Goal: Task Accomplishment & Management: Use online tool/utility

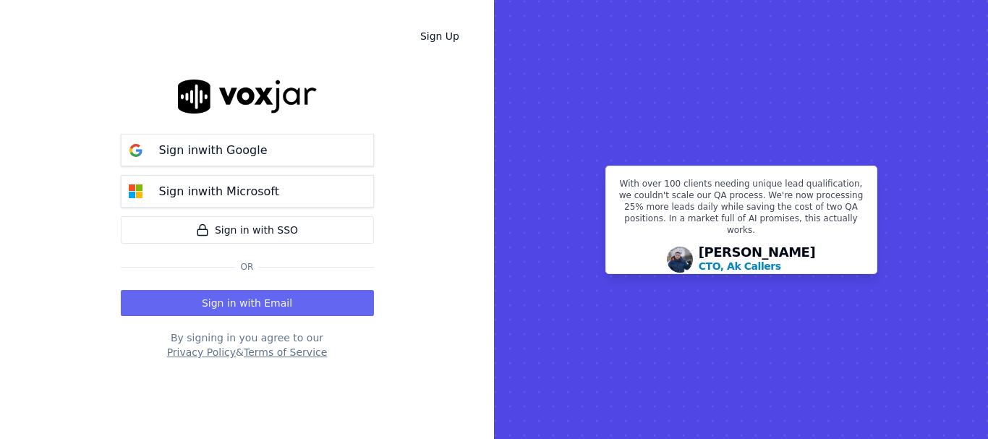
click at [255, 300] on button "Sign in with Email" at bounding box center [247, 303] width 253 height 26
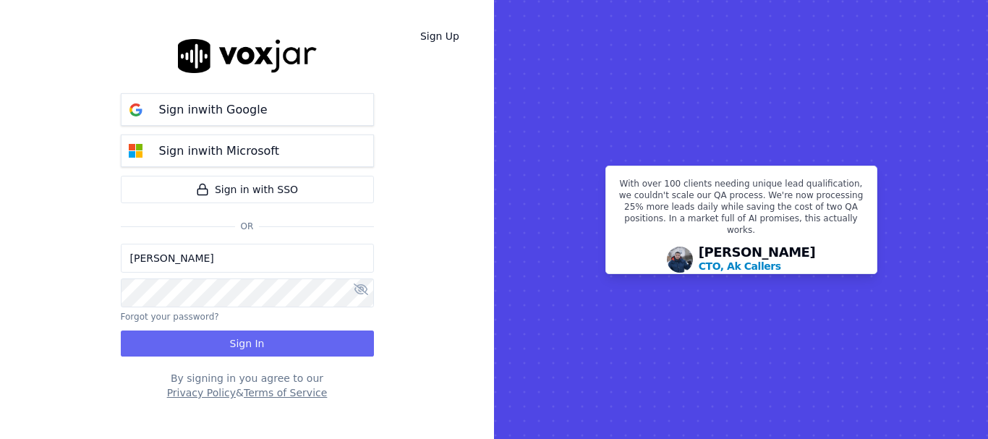
click at [203, 251] on input "[PERSON_NAME]" at bounding box center [247, 258] width 253 height 29
click at [255, 342] on button "Sign In" at bounding box center [247, 344] width 253 height 26
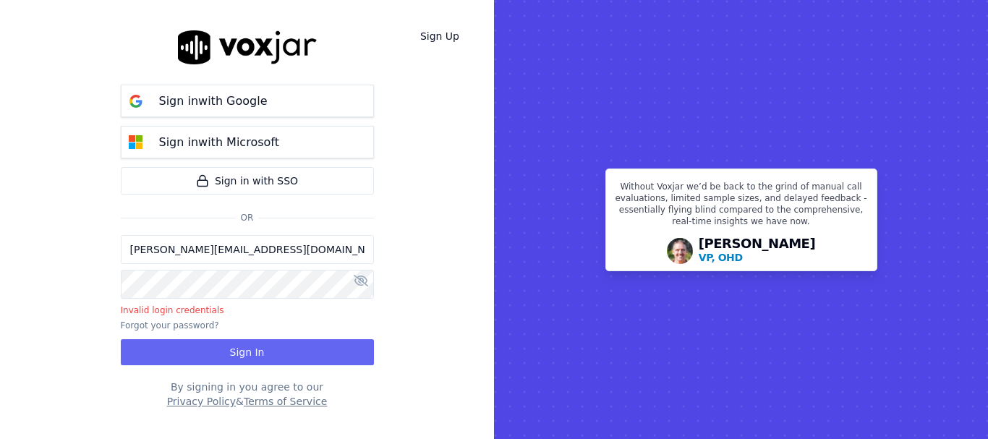
drag, startPoint x: 184, startPoint y: 253, endPoint x: 195, endPoint y: 265, distance: 16.4
click at [184, 253] on input "[PERSON_NAME][EMAIL_ADDRESS][DOMAIN_NAME]" at bounding box center [247, 249] width 253 height 29
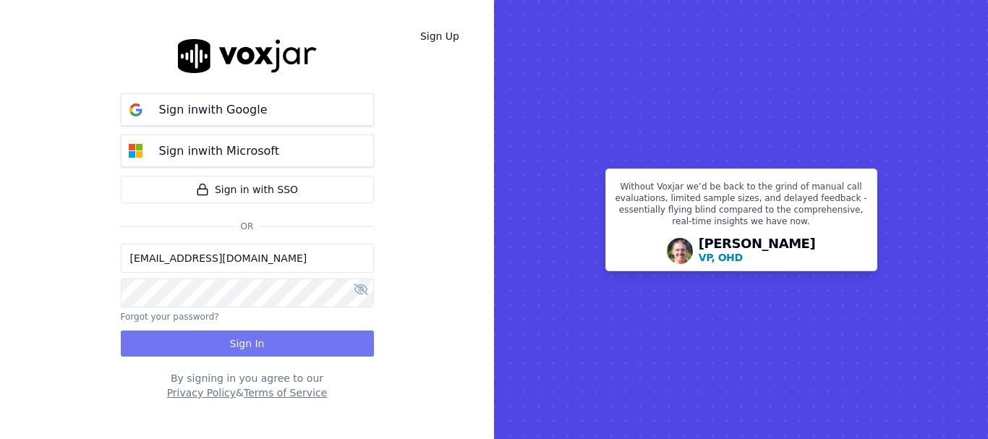
type input "[EMAIL_ADDRESS][DOMAIN_NAME]"
click at [250, 344] on button "Sign In" at bounding box center [247, 344] width 253 height 26
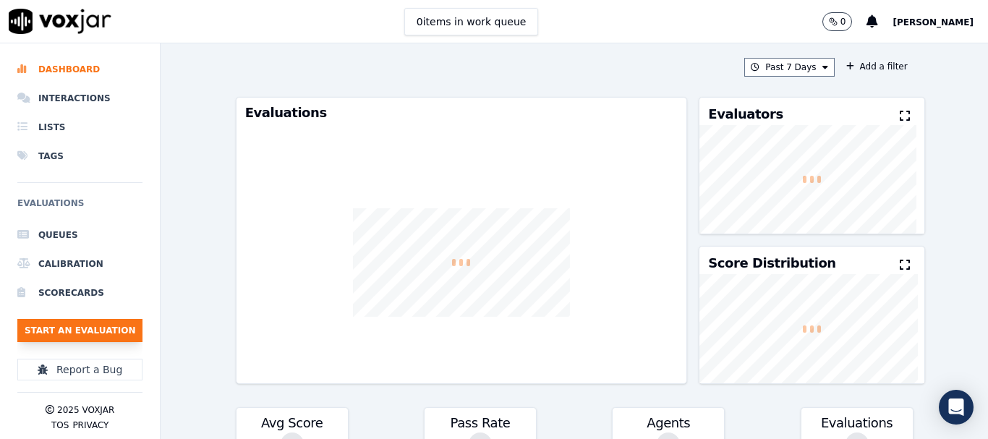
click at [70, 325] on button "Start an Evaluation" at bounding box center [79, 330] width 125 height 23
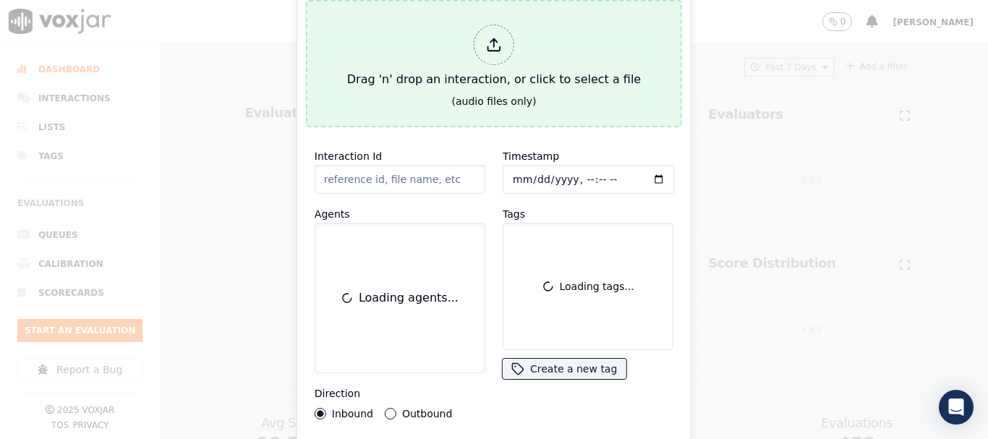
click at [446, 56] on div "Drag 'n' drop an interaction, or click to select a file" at bounding box center [494, 56] width 305 height 75
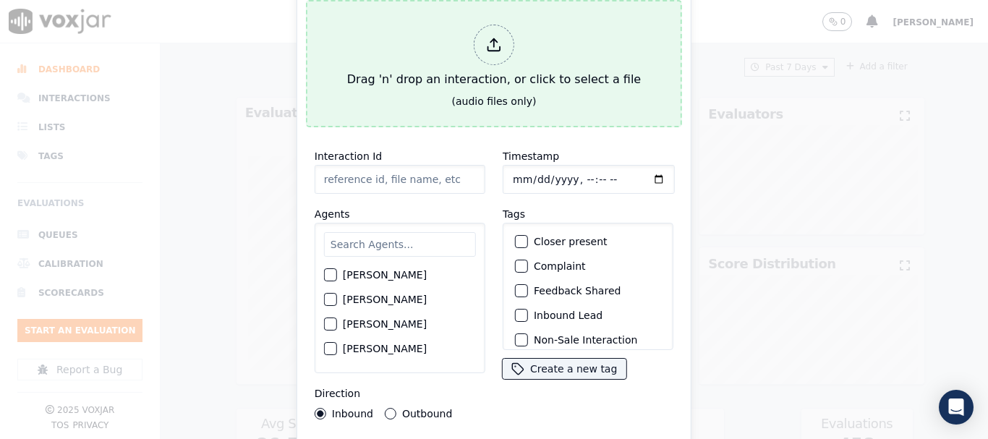
type input "20250820-162247_4845295733-all.mp3"
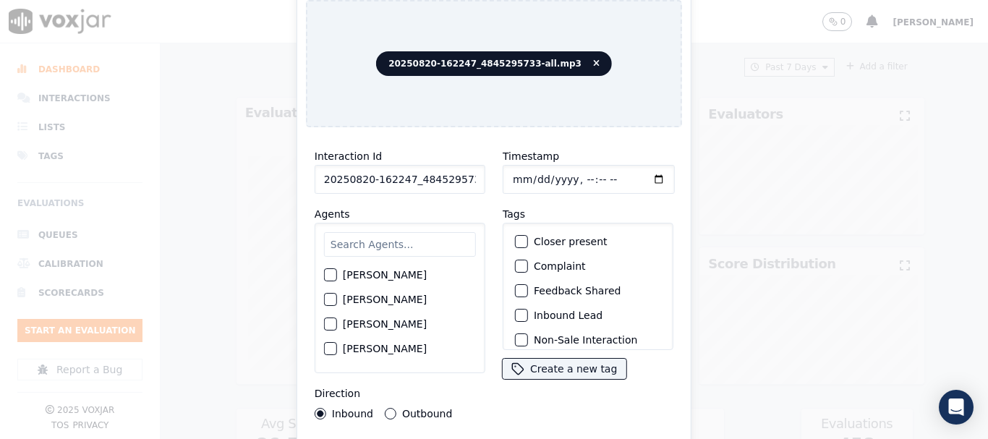
click at [373, 232] on input "text" at bounding box center [400, 244] width 152 height 25
type input "MAR"
click at [373, 295] on label "[PERSON_NAME]" at bounding box center [385, 300] width 84 height 10
click at [332, 295] on div "button" at bounding box center [330, 300] width 10 height 10
click at [512, 178] on input "Timestamp" at bounding box center [589, 179] width 172 height 29
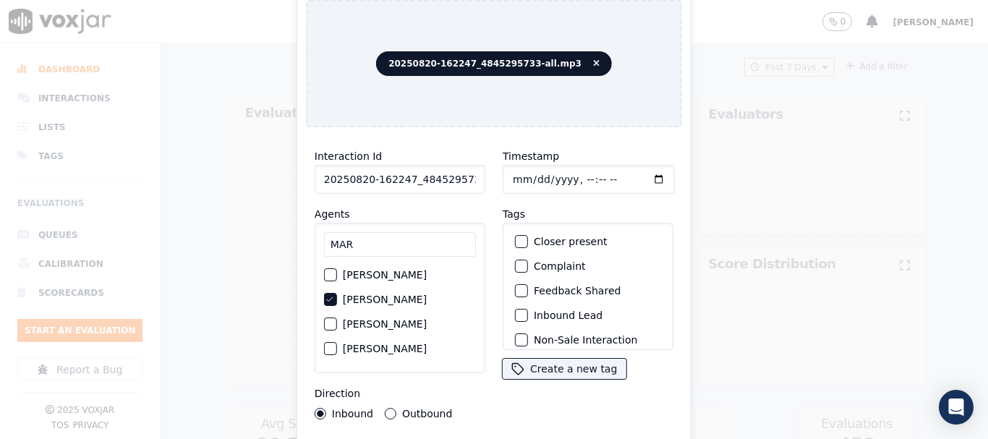
click at [528, 173] on input "Timestamp" at bounding box center [589, 179] width 172 height 29
type input "[DATE]T18:06"
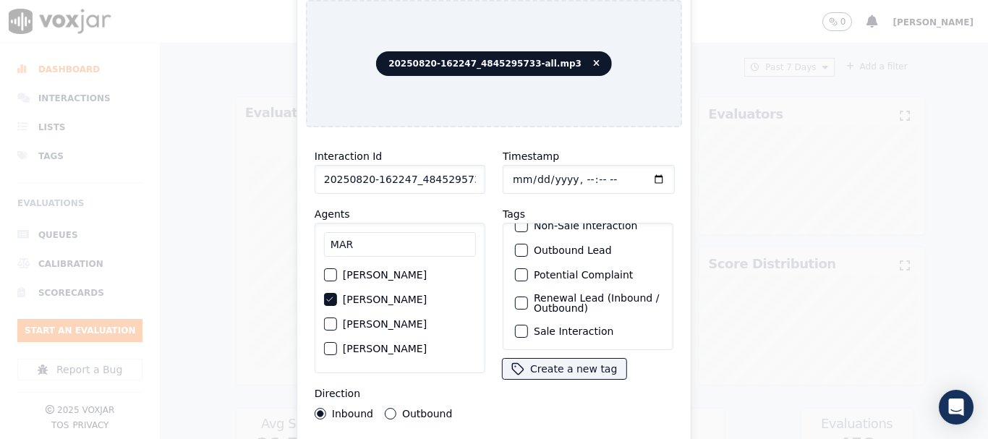
click at [580, 326] on label "Sale Interaction" at bounding box center [574, 331] width 80 height 10
click at [528, 325] on button "Sale Interaction" at bounding box center [521, 331] width 13 height 13
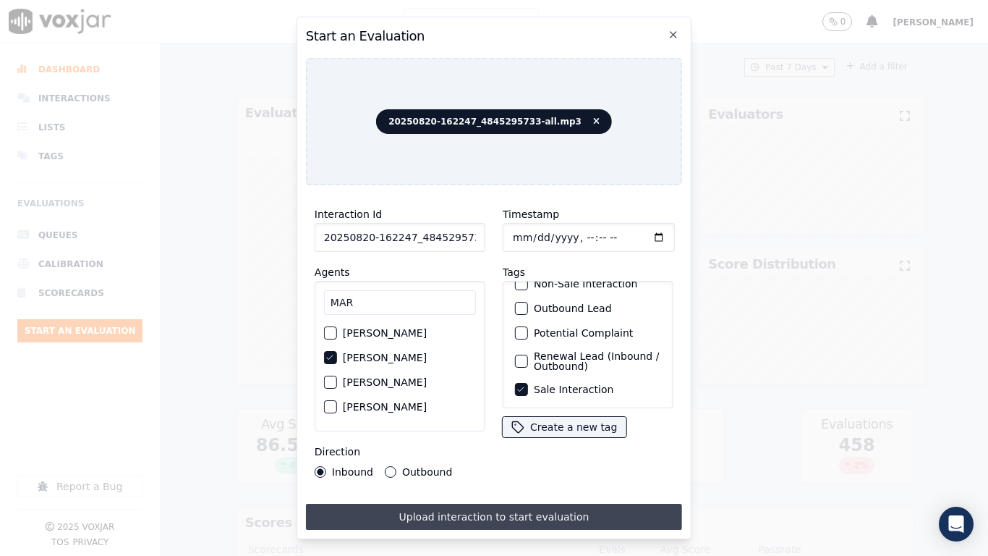
click at [546, 439] on button "Upload interaction to start evaluation" at bounding box center [494, 517] width 376 height 26
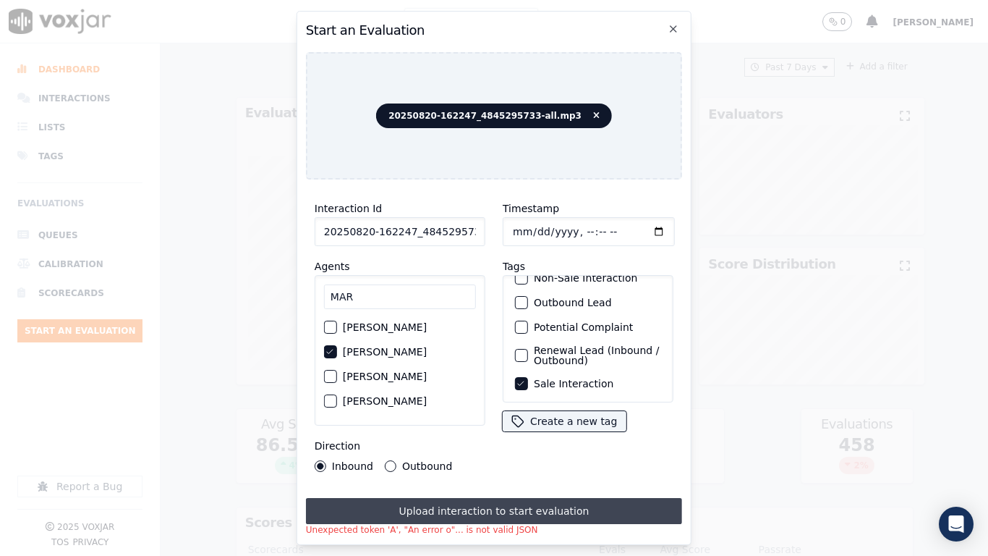
click at [549, 439] on button "Upload interaction to start evaluation" at bounding box center [494, 511] width 376 height 26
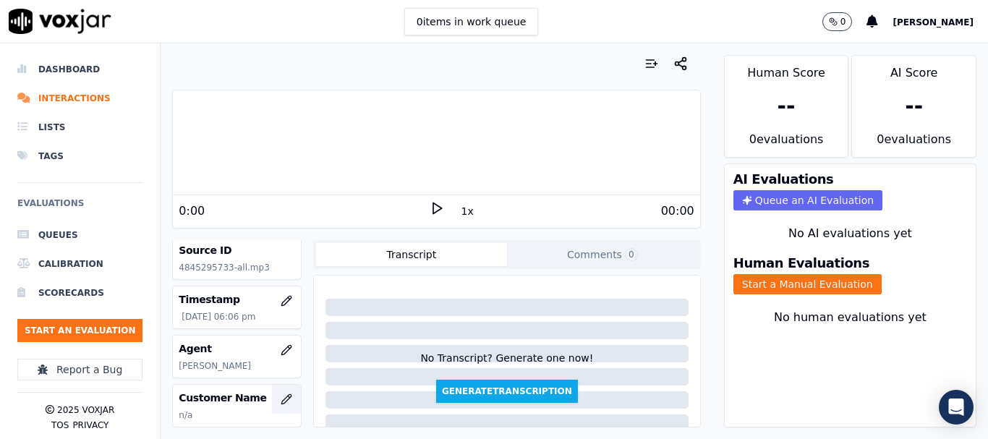
scroll to position [145, 0]
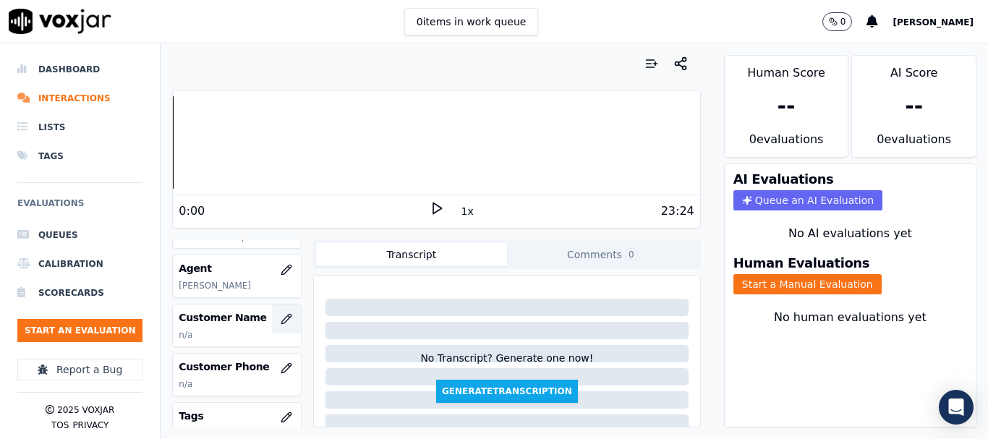
click at [281, 317] on icon "button" at bounding box center [287, 319] width 12 height 12
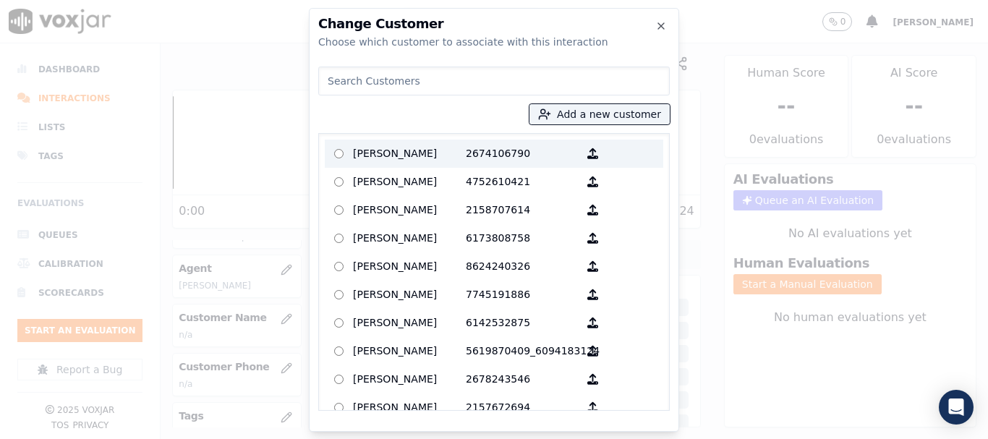
paste input "[PERSON_NAME]"
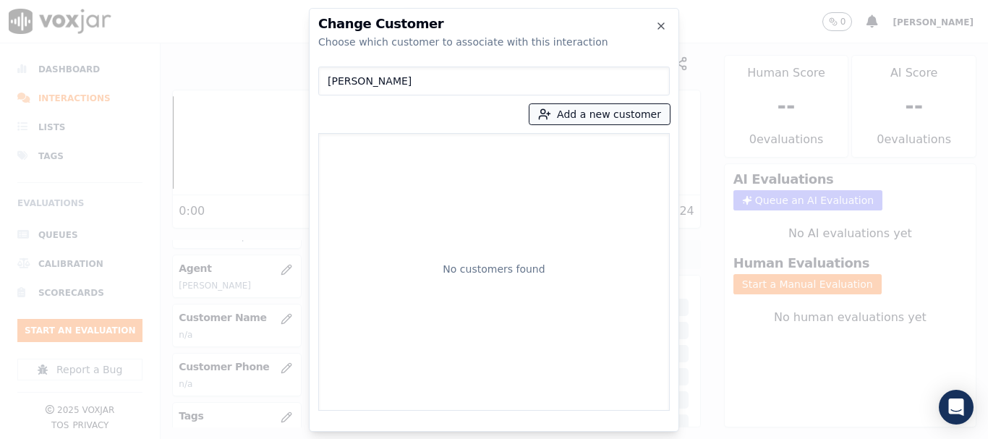
type input "[PERSON_NAME]"
click at [575, 114] on button "Add a new customer" at bounding box center [600, 114] width 140 height 20
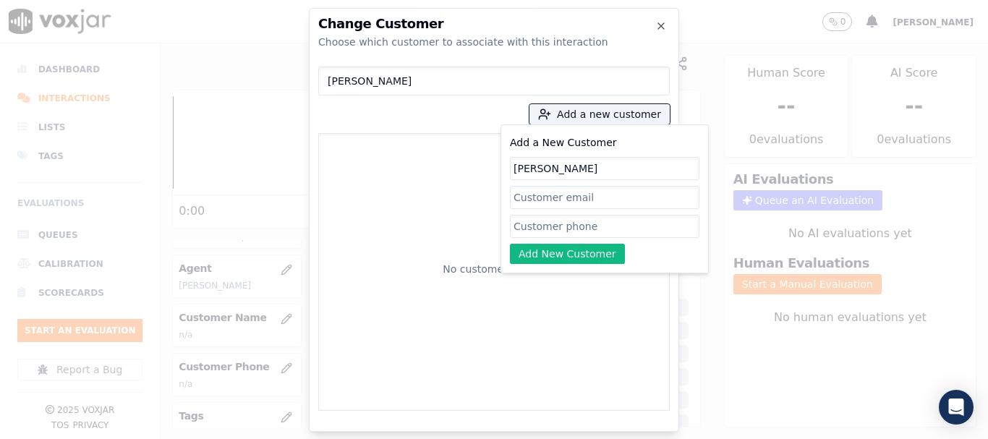
type input "[PERSON_NAME]"
click at [569, 229] on input "Add a New Customer" at bounding box center [605, 226] width 190 height 23
paste input "4845295733"
type input "4845295733"
click at [579, 257] on button "Add New Customer" at bounding box center [567, 254] width 115 height 20
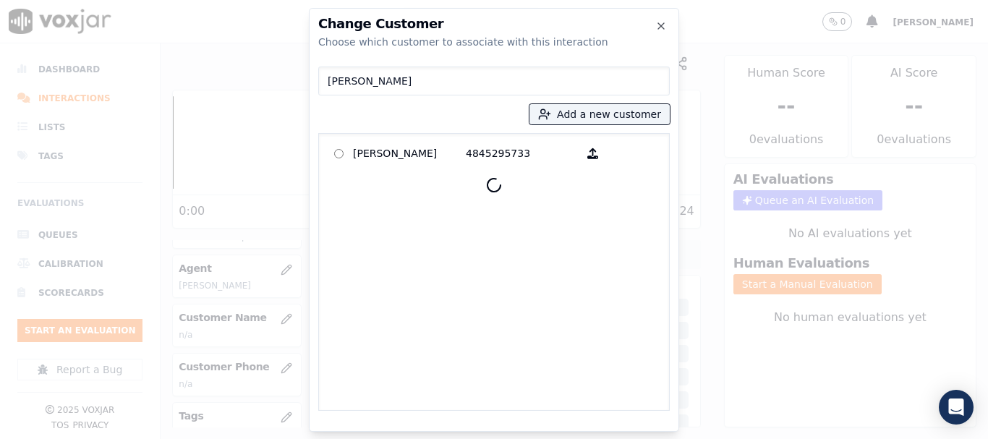
drag, startPoint x: 381, startPoint y: 157, endPoint x: 454, endPoint y: 232, distance: 104.4
click at [381, 156] on p "[PERSON_NAME]" at bounding box center [409, 154] width 113 height 22
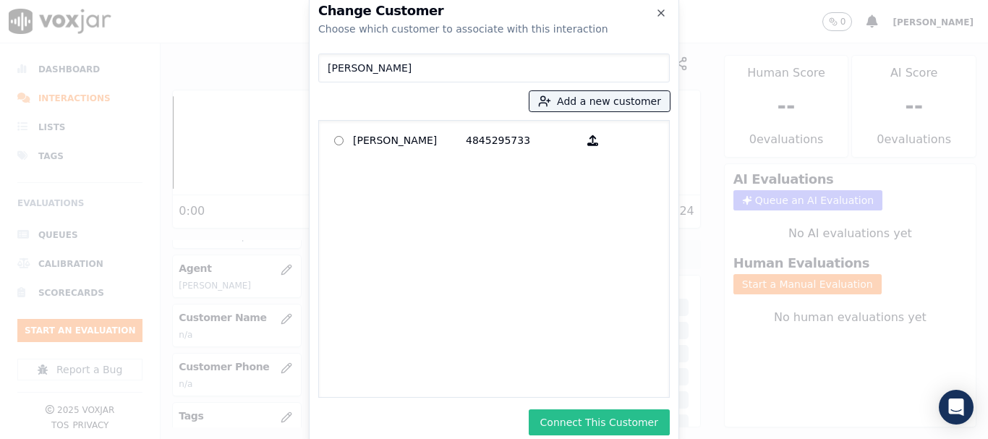
click at [601, 414] on button "Connect This Customer" at bounding box center [599, 423] width 141 height 26
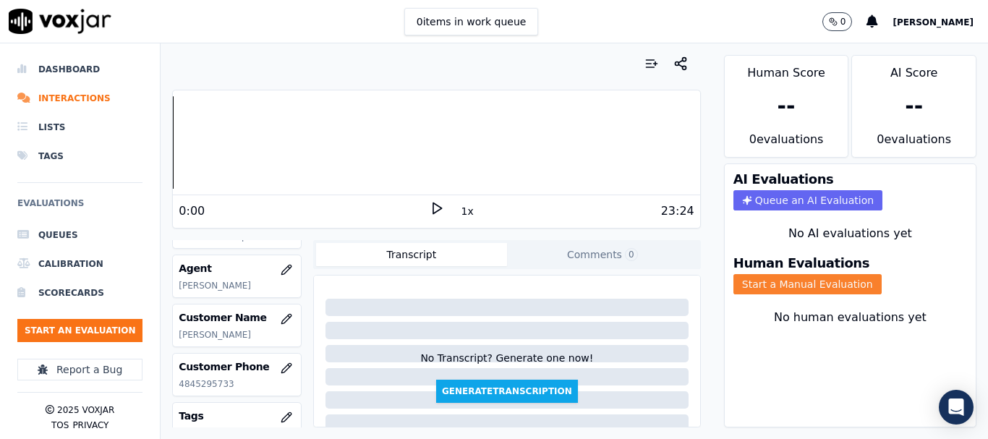
drag, startPoint x: 778, startPoint y: 283, endPoint x: 746, endPoint y: 291, distance: 32.8
click at [778, 282] on button "Start a Manual Evaluation" at bounding box center [808, 284] width 148 height 20
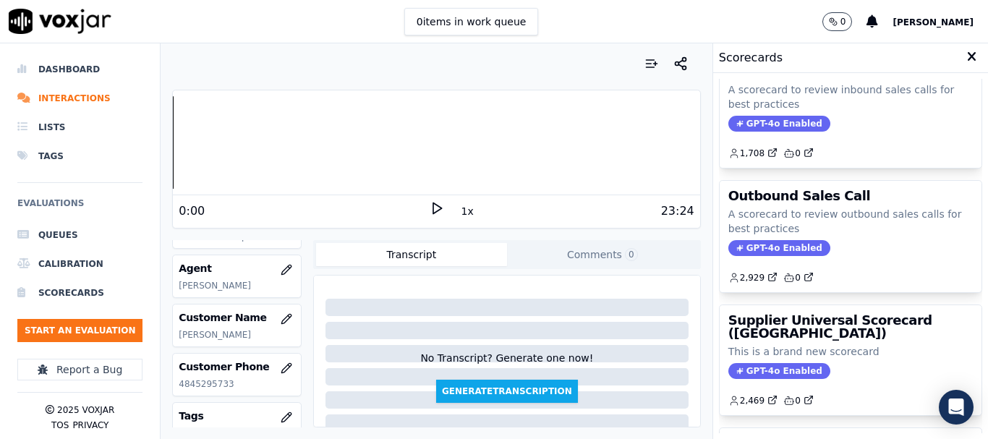
click at [813, 326] on h3 "Supplier Universal Scorecard ([GEOGRAPHIC_DATA])" at bounding box center [851, 327] width 245 height 26
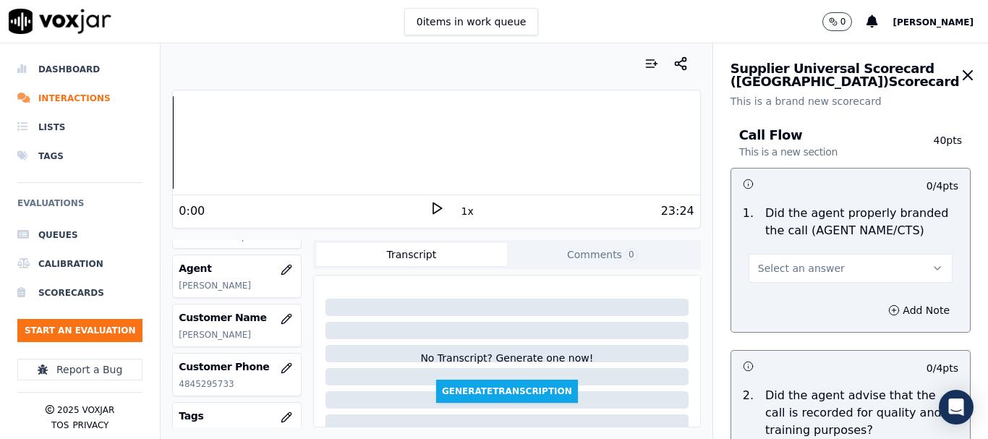
click at [822, 268] on button "Select an answer" at bounding box center [851, 268] width 204 height 29
click at [808, 304] on div "Yes" at bounding box center [827, 300] width 179 height 23
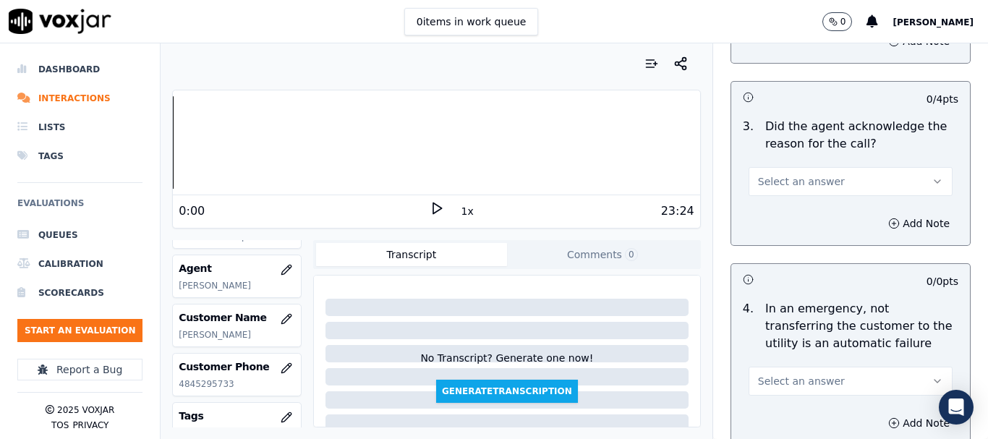
scroll to position [434, 0]
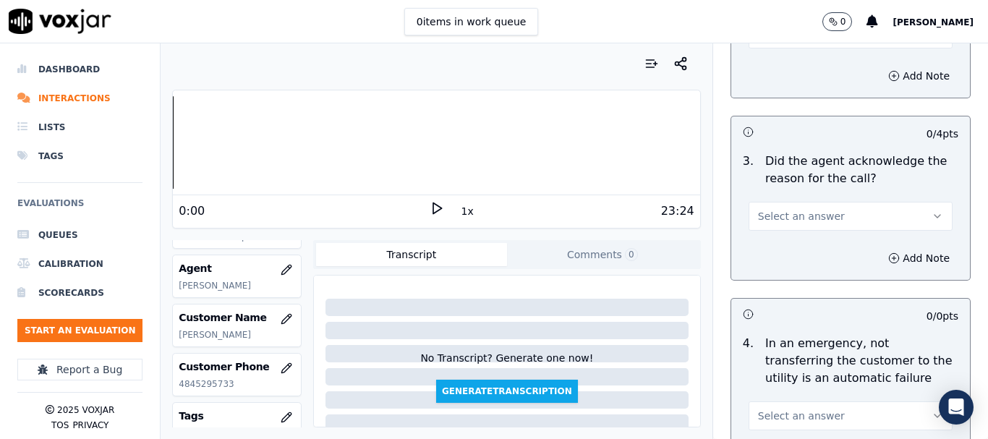
click at [784, 43] on main "0 items in work queue 0 [PERSON_NAME] Dashboard Interactions Lists Tags Evaluat…" at bounding box center [494, 219] width 988 height 439
click at [781, 42] on div "0 items in work queue 0 [PERSON_NAME]" at bounding box center [494, 21] width 988 height 43
click at [779, 45] on button "Select an answer" at bounding box center [851, 34] width 204 height 29
click at [784, 62] on div "Yes" at bounding box center [827, 66] width 179 height 23
click at [804, 217] on span "Select an answer" at bounding box center [801, 216] width 87 height 14
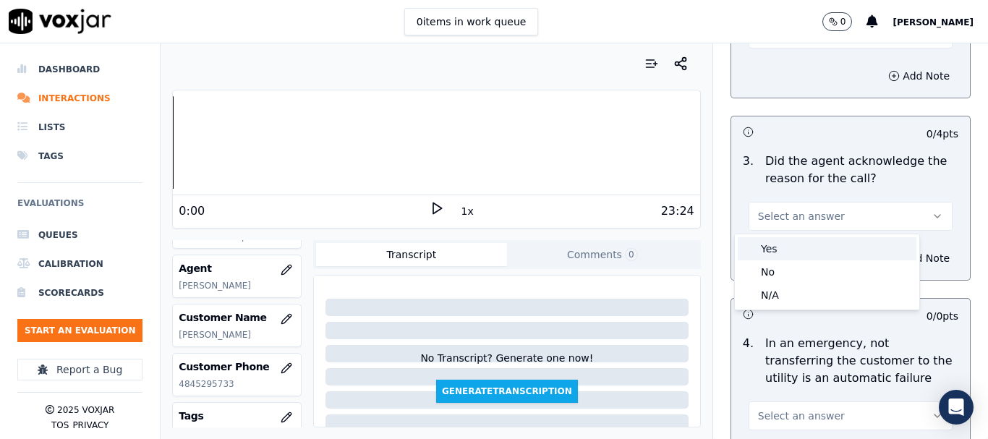
click at [791, 250] on div "Yes" at bounding box center [827, 248] width 179 height 23
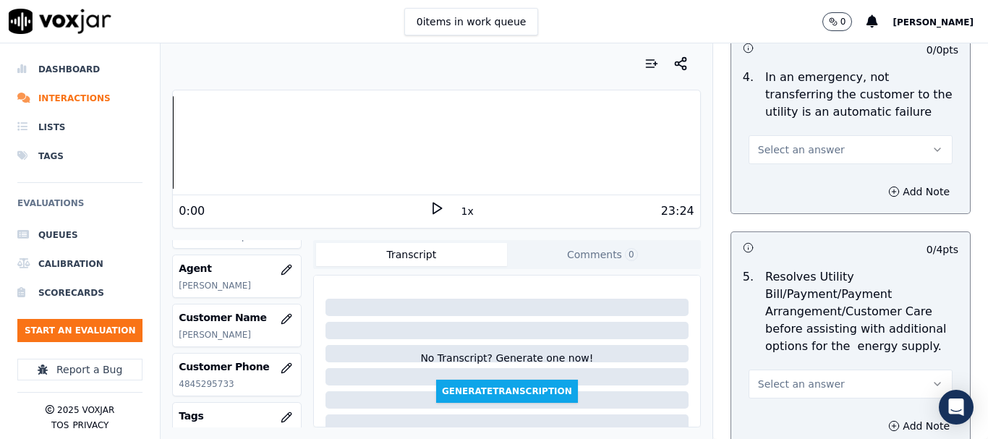
scroll to position [724, 0]
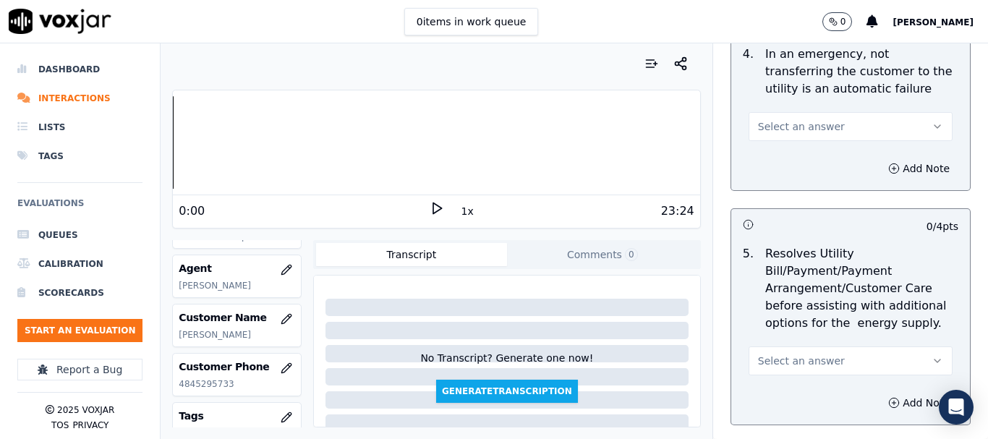
click at [785, 129] on span "Select an answer" at bounding box center [801, 126] width 87 height 14
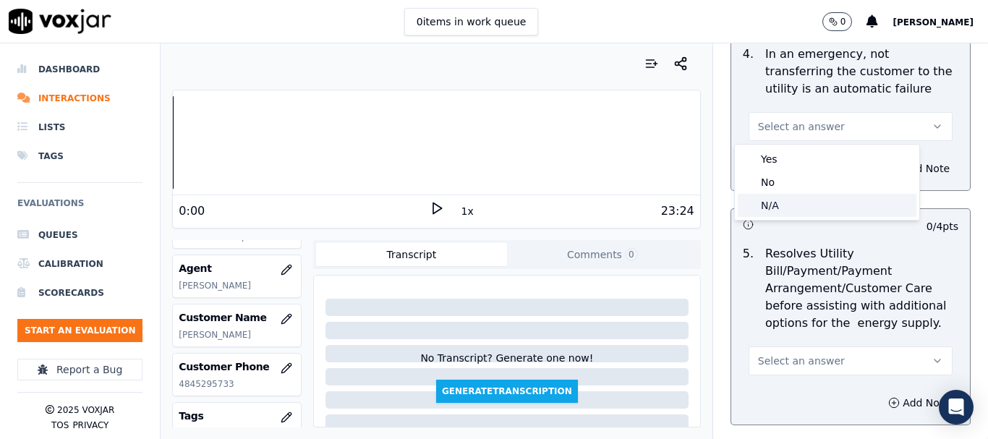
click at [793, 197] on div "N/A" at bounding box center [827, 205] width 179 height 23
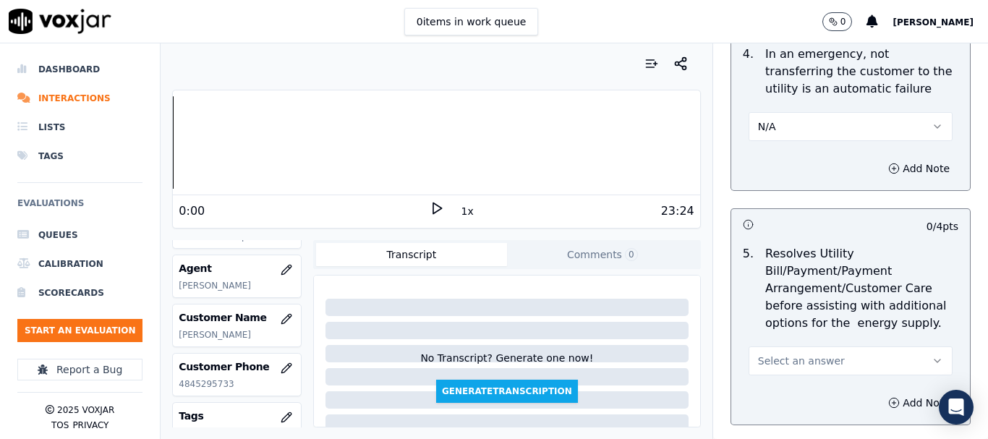
click at [794, 358] on span "Select an answer" at bounding box center [801, 361] width 87 height 14
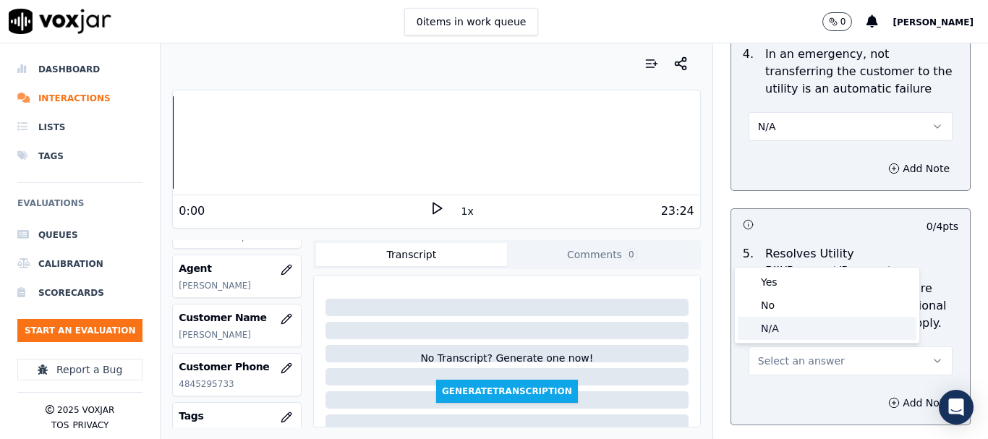
click at [787, 323] on div "N/A" at bounding box center [827, 328] width 179 height 23
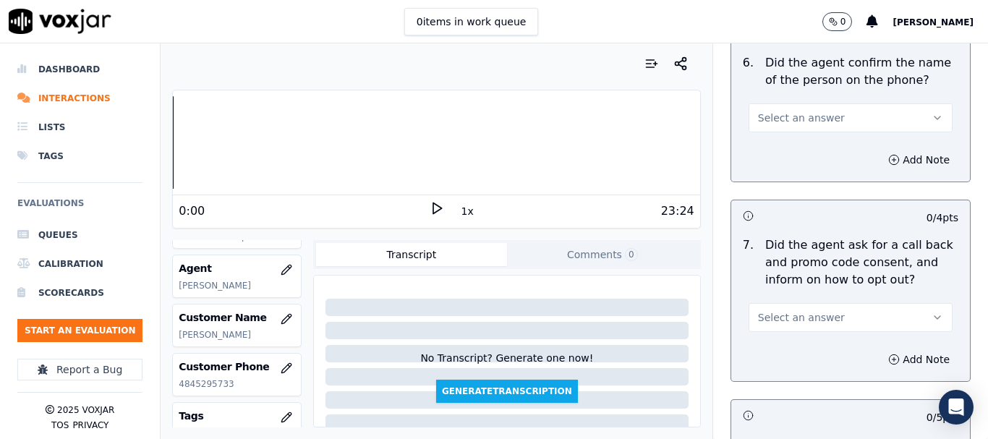
scroll to position [1158, 0]
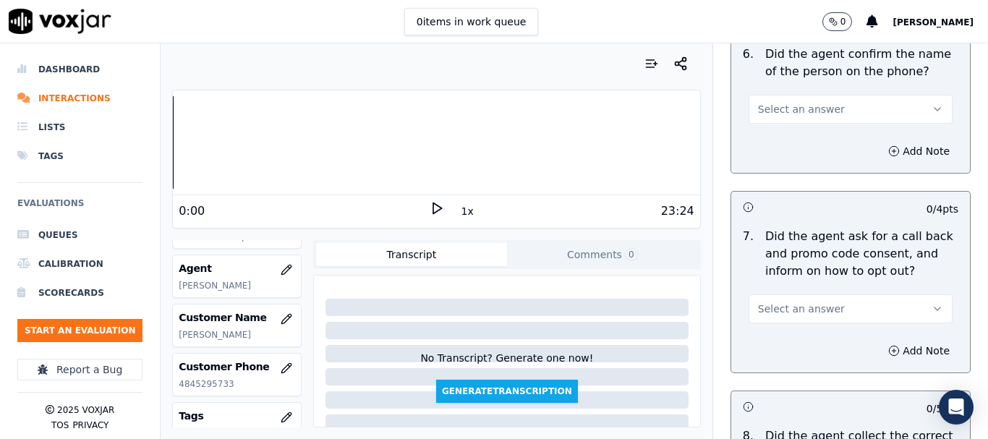
drag, startPoint x: 797, startPoint y: 103, endPoint x: 800, endPoint y: 123, distance: 20.5
click at [797, 102] on span "Select an answer" at bounding box center [801, 109] width 87 height 14
click at [800, 140] on div "Yes" at bounding box center [827, 141] width 179 height 23
click at [818, 309] on span "Select an answer" at bounding box center [801, 309] width 87 height 14
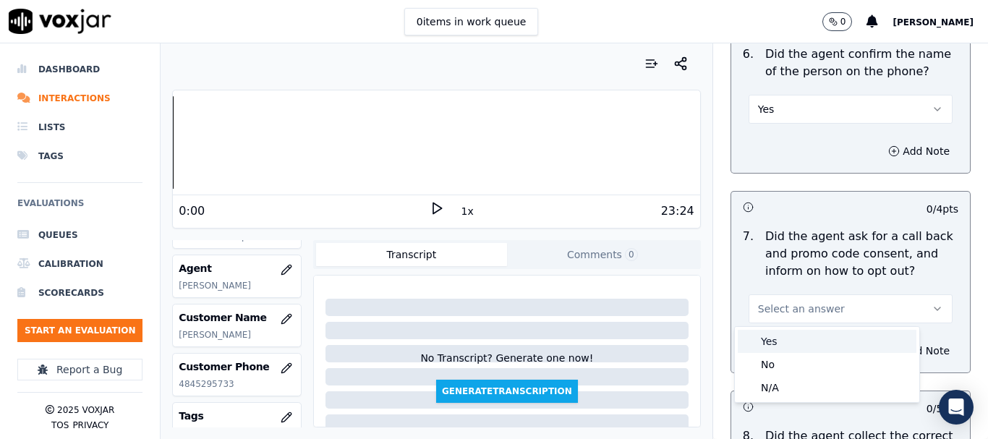
click at [785, 341] on div "Yes" at bounding box center [827, 341] width 179 height 23
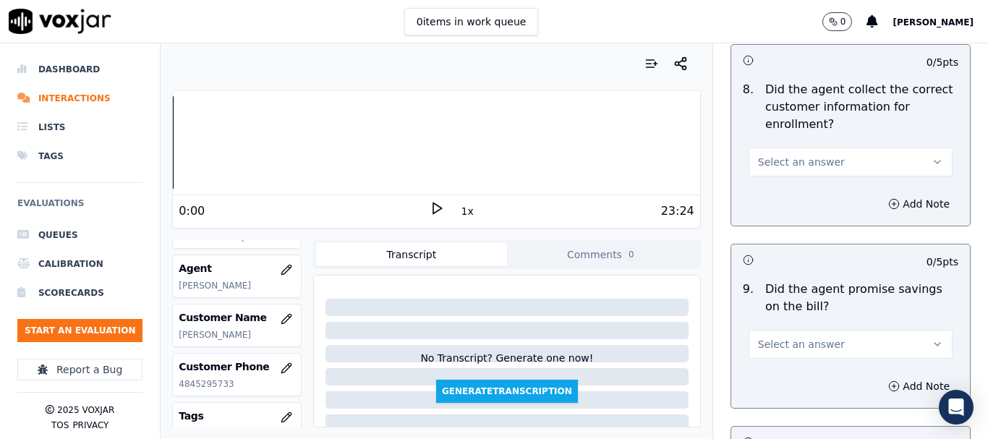
scroll to position [1592, 0]
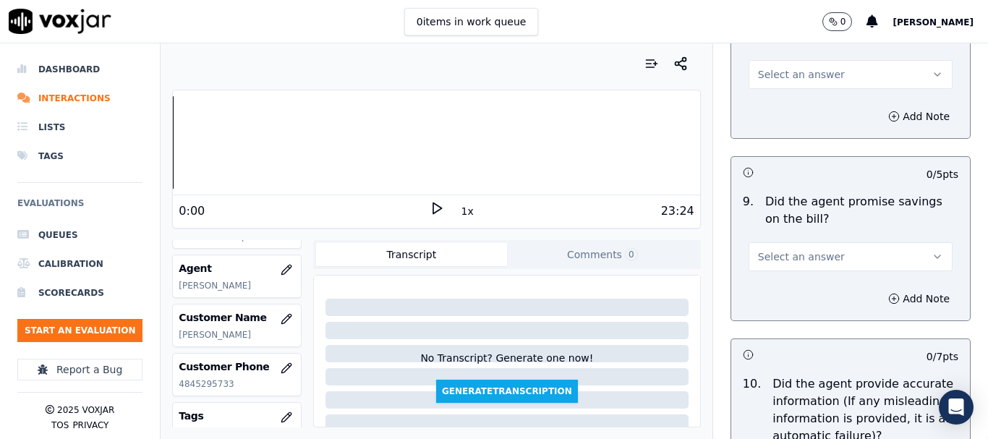
click at [771, 76] on span "Select an answer" at bounding box center [801, 74] width 87 height 14
click at [782, 103] on div "Yes" at bounding box center [827, 107] width 179 height 23
click at [826, 255] on button "Select an answer" at bounding box center [851, 256] width 204 height 29
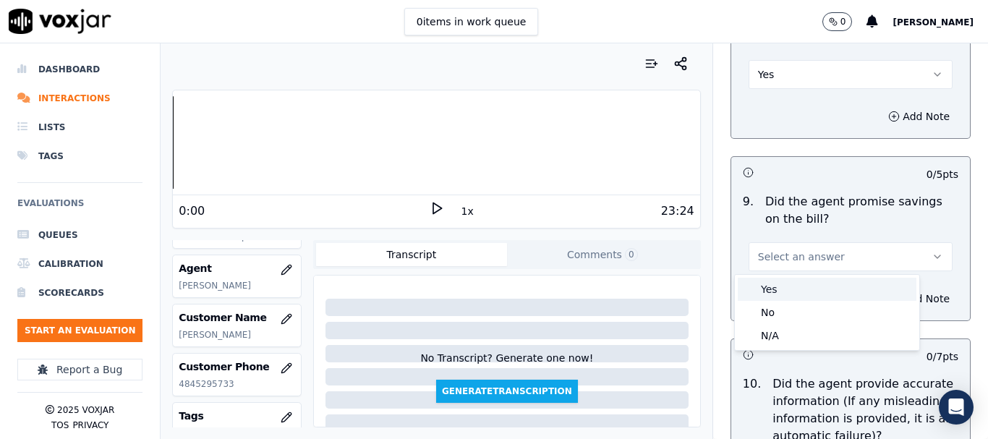
click at [801, 289] on div "Yes" at bounding box center [827, 289] width 179 height 23
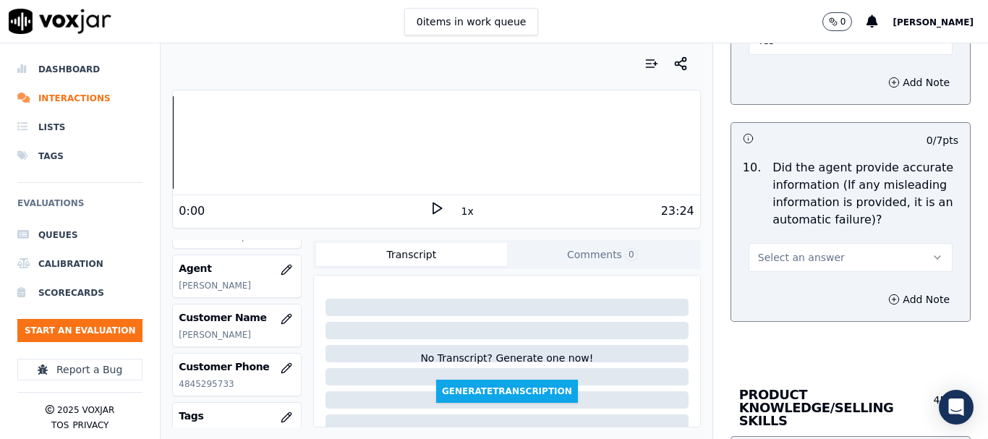
scroll to position [1809, 0]
drag, startPoint x: 793, startPoint y: 258, endPoint x: 788, endPoint y: 268, distance: 12.0
click at [793, 257] on span "Select an answer" at bounding box center [801, 257] width 87 height 14
click at [789, 292] on div "Yes" at bounding box center [827, 289] width 179 height 23
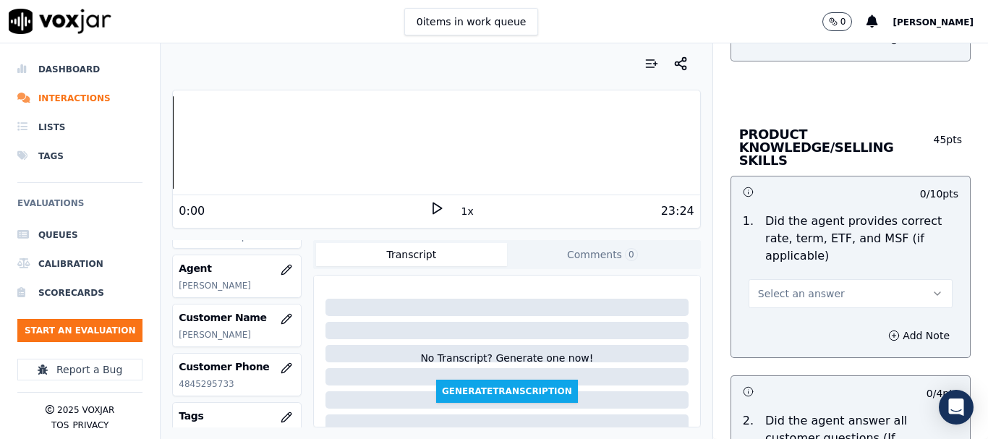
scroll to position [2099, 0]
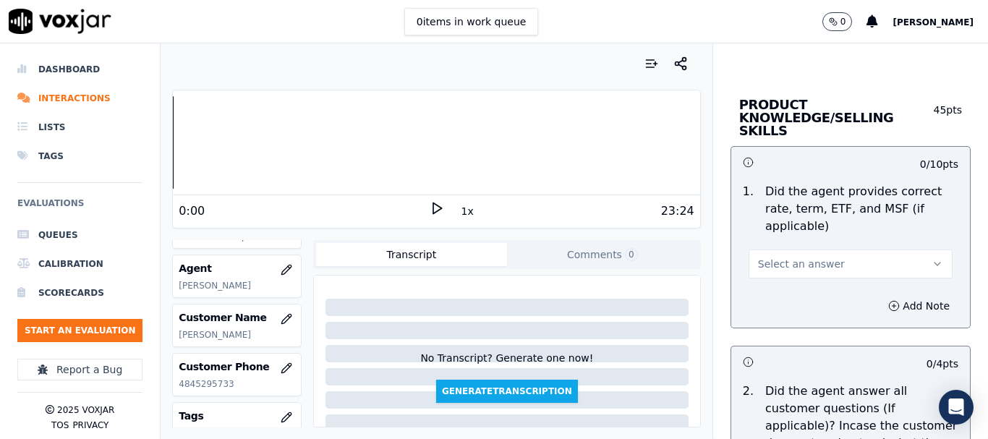
click at [789, 257] on span "Select an answer" at bounding box center [801, 264] width 87 height 14
click at [788, 279] on div "Yes" at bounding box center [827, 283] width 179 height 23
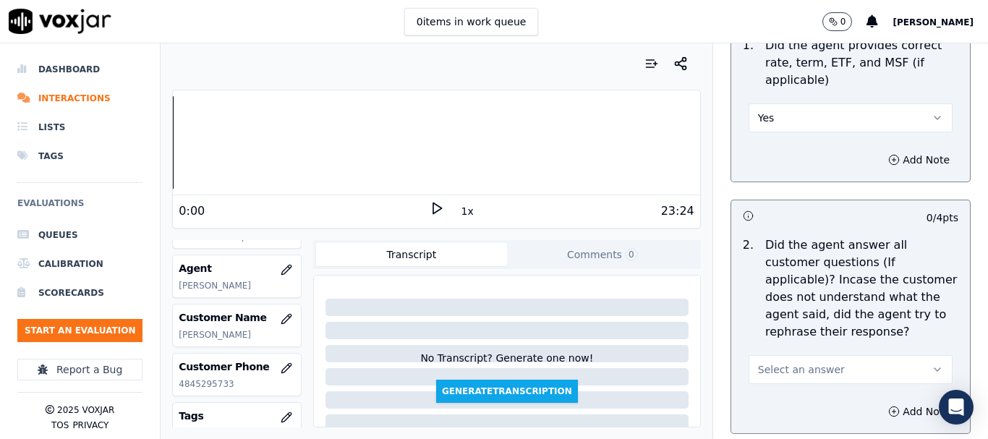
scroll to position [2388, 0]
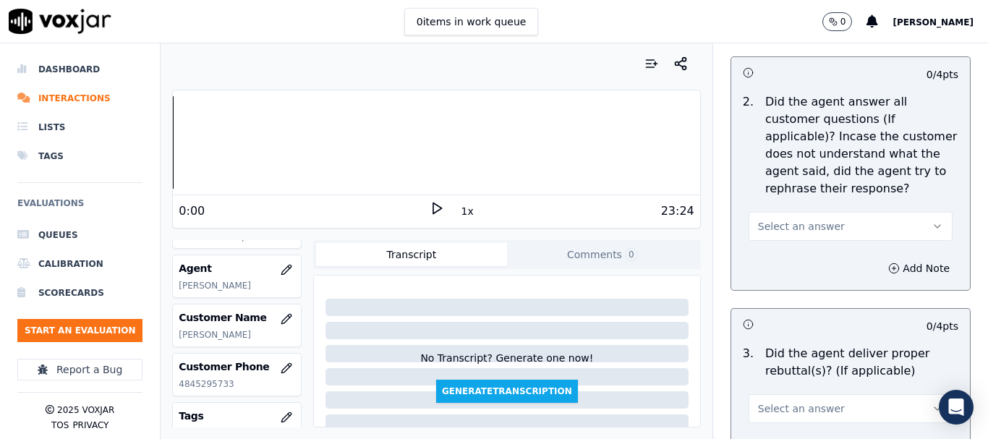
click at [782, 219] on span "Select an answer" at bounding box center [801, 226] width 87 height 14
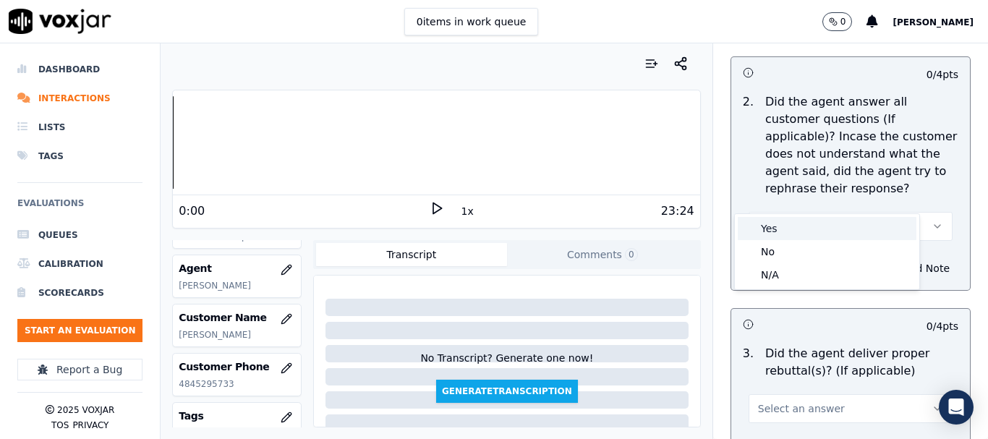
click at [788, 225] on div "Yes" at bounding box center [827, 228] width 179 height 23
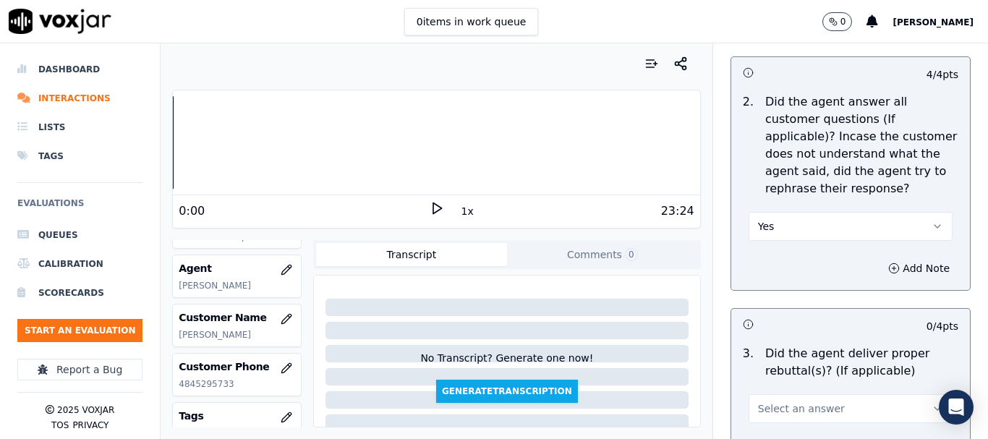
click at [803, 402] on span "Select an answer" at bounding box center [801, 409] width 87 height 14
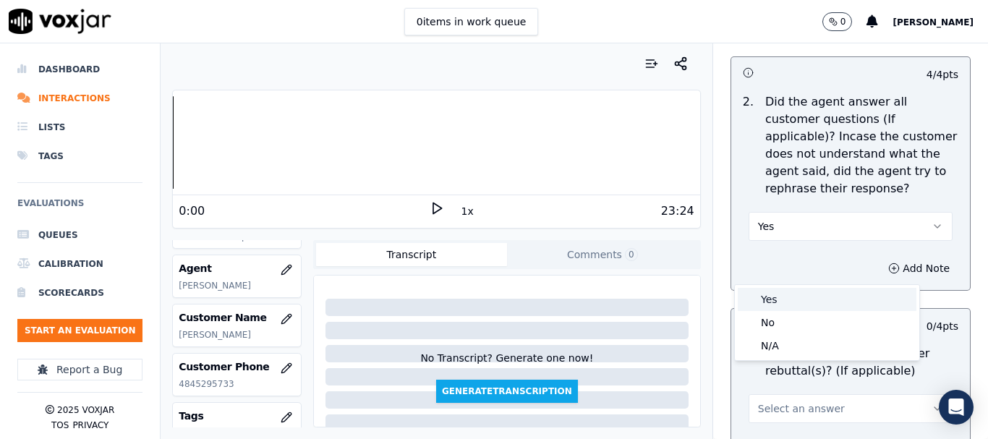
click at [772, 294] on div "Yes" at bounding box center [827, 299] width 179 height 23
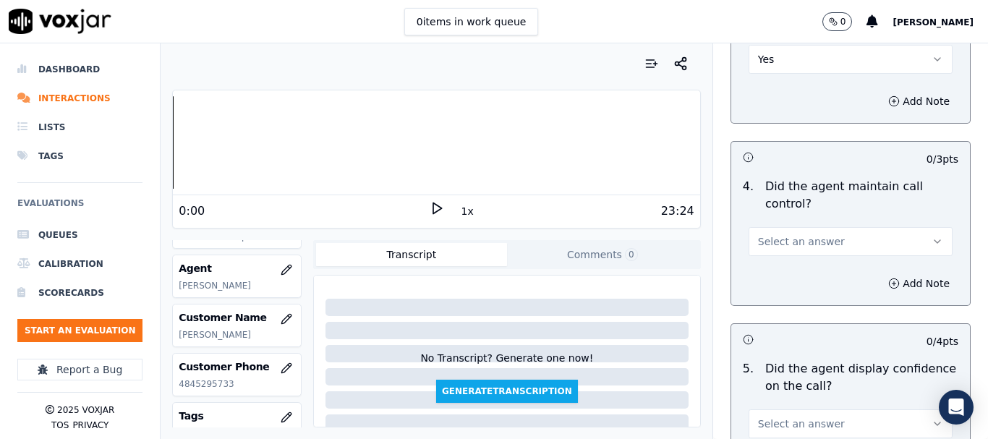
scroll to position [2750, 0]
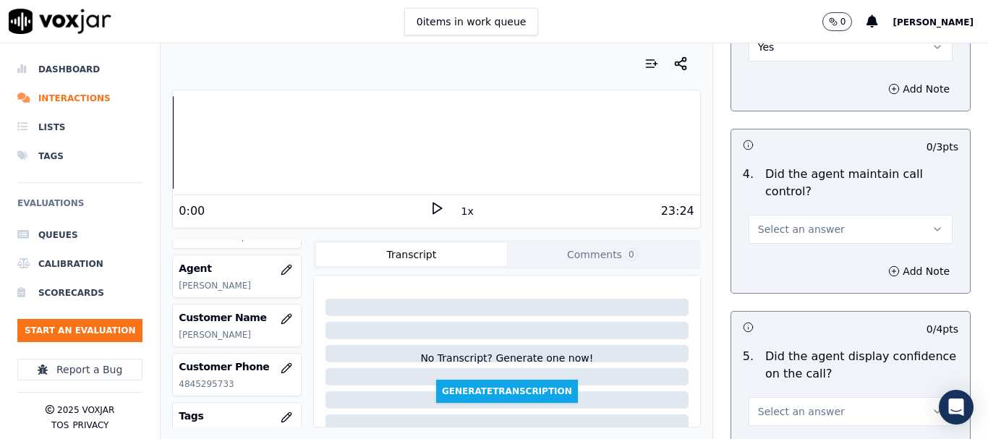
click at [798, 222] on span "Select an answer" at bounding box center [801, 229] width 87 height 14
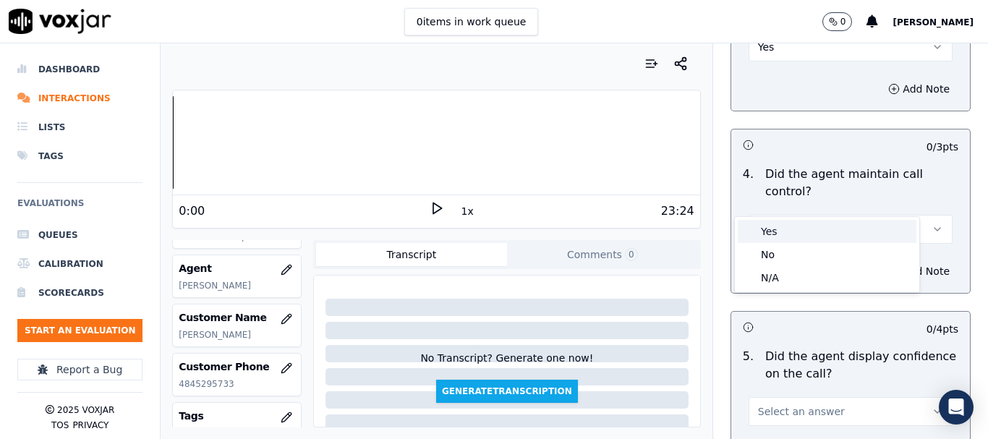
click at [798, 228] on div "Yes" at bounding box center [827, 231] width 179 height 23
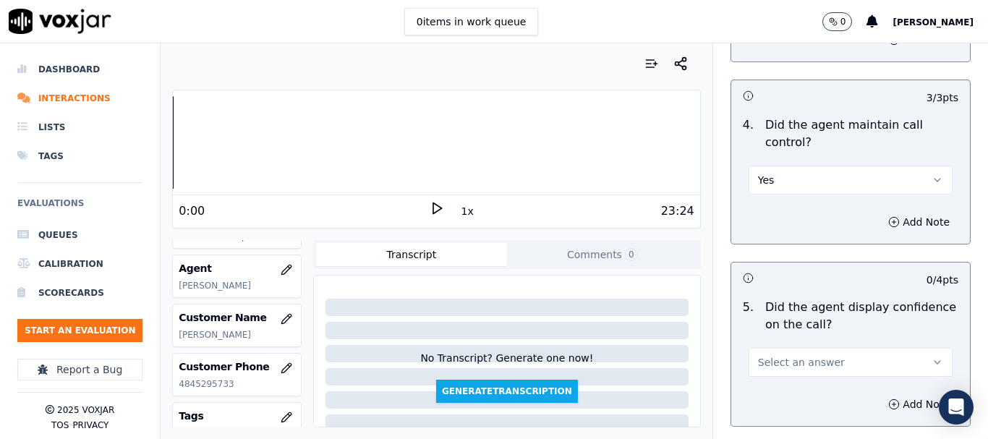
scroll to position [3039, 0]
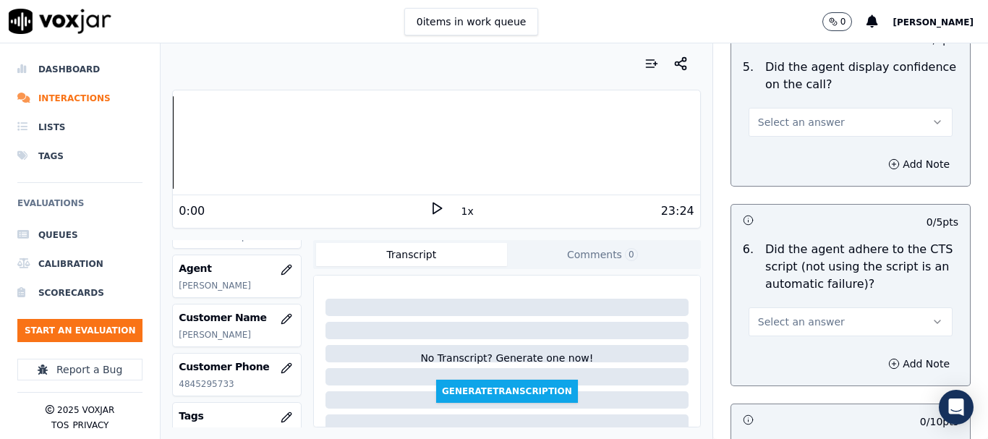
drag, startPoint x: 792, startPoint y: 88, endPoint x: 797, endPoint y: 102, distance: 14.7
click at [791, 115] on span "Select an answer" at bounding box center [801, 122] width 87 height 14
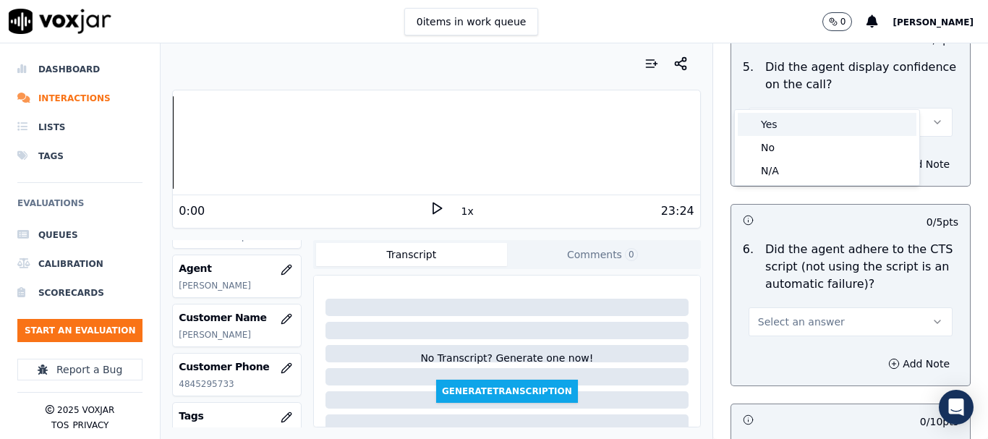
click at [800, 124] on div "Yes" at bounding box center [827, 124] width 179 height 23
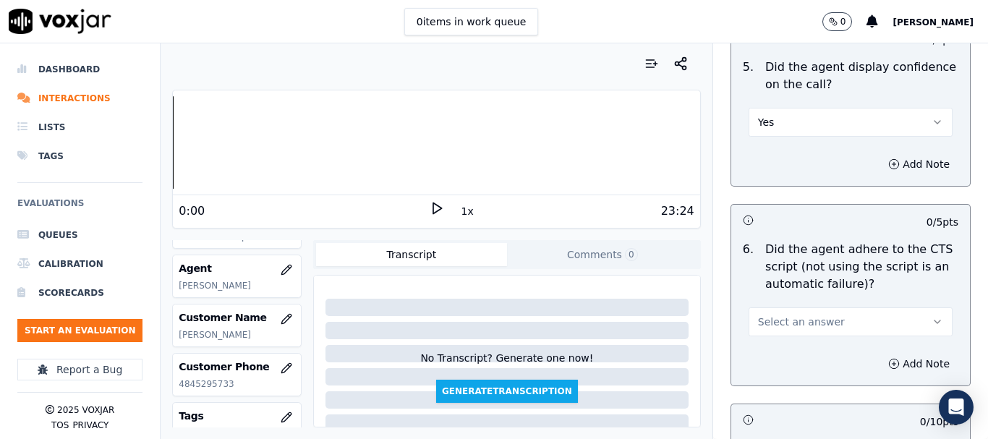
drag, startPoint x: 812, startPoint y: 286, endPoint x: 806, endPoint y: 297, distance: 12.3
click at [812, 315] on span "Select an answer" at bounding box center [801, 322] width 87 height 14
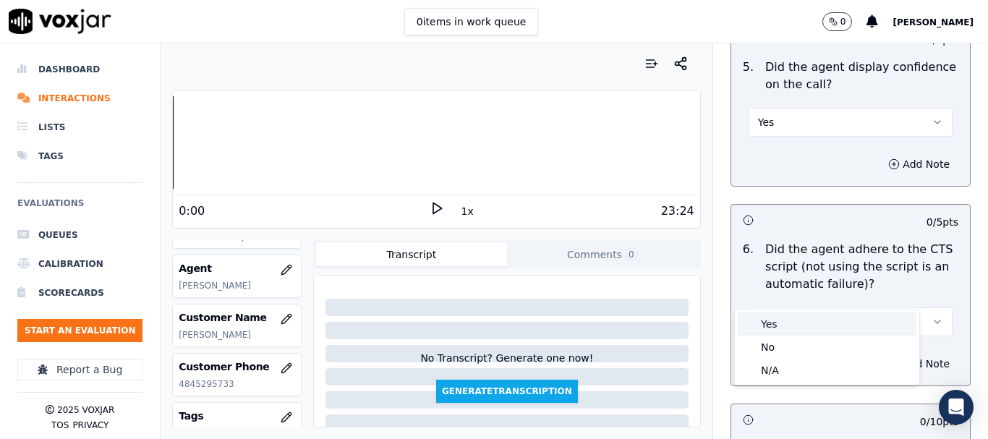
click at [795, 315] on div "Yes" at bounding box center [827, 324] width 179 height 23
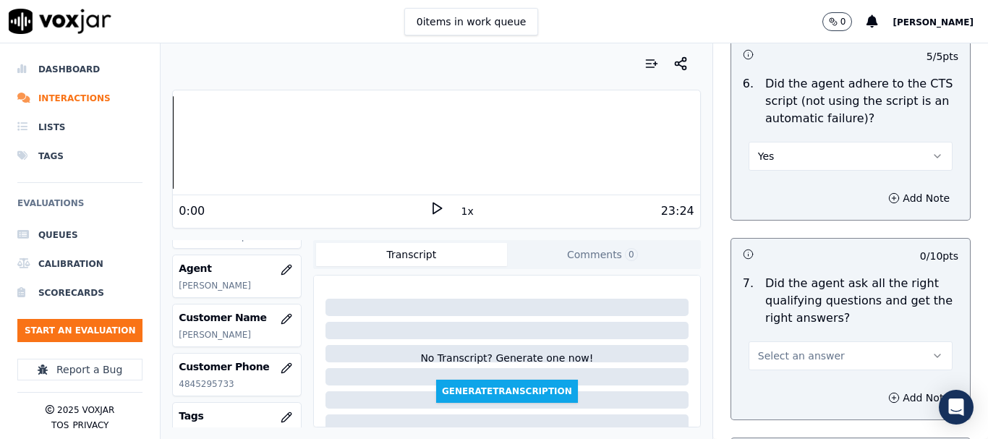
scroll to position [3473, 0]
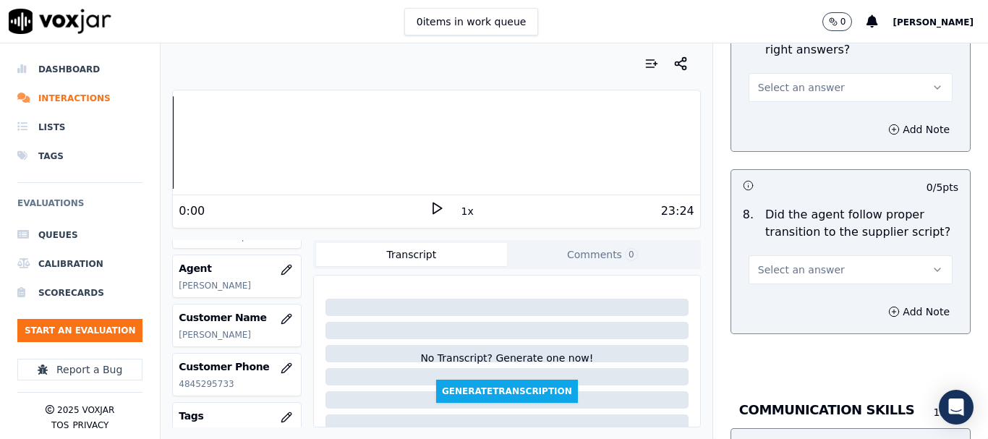
drag, startPoint x: 782, startPoint y: 61, endPoint x: 785, endPoint y: 69, distance: 8.5
click at [782, 80] on span "Select an answer" at bounding box center [801, 87] width 87 height 14
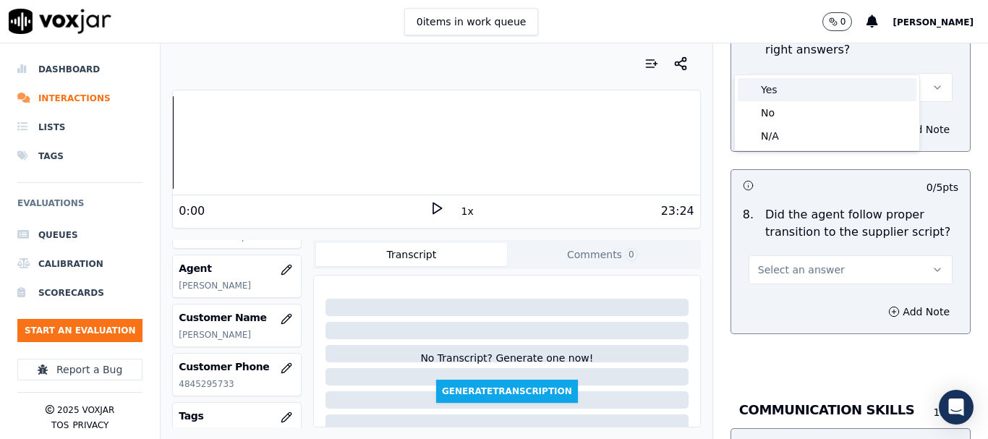
click at [793, 93] on div "Yes" at bounding box center [827, 89] width 179 height 23
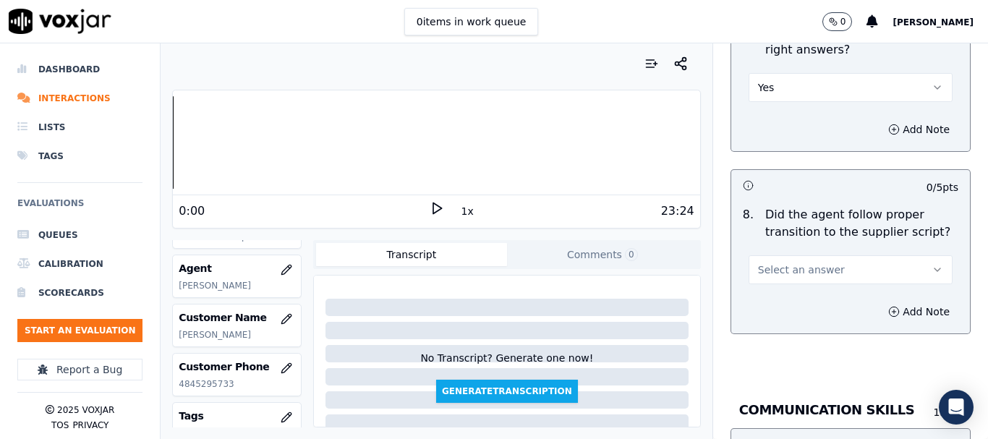
click at [816, 263] on span "Select an answer" at bounding box center [801, 270] width 87 height 14
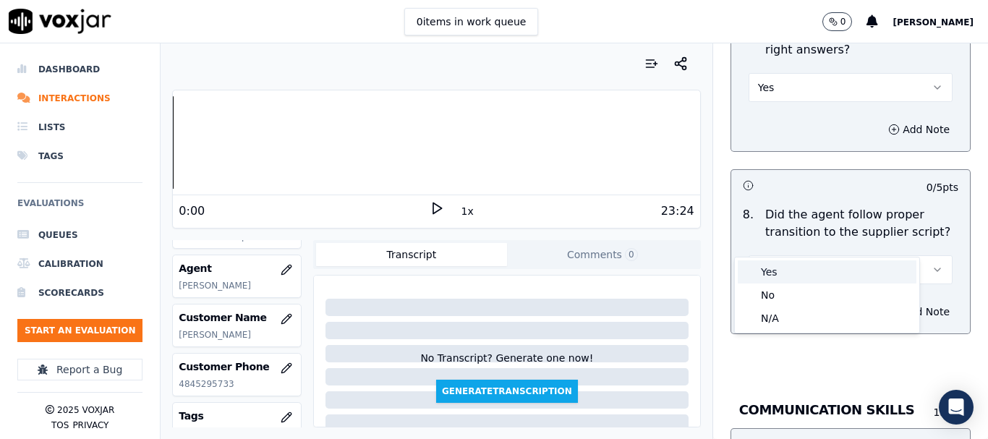
click at [797, 274] on div "Yes" at bounding box center [827, 272] width 179 height 23
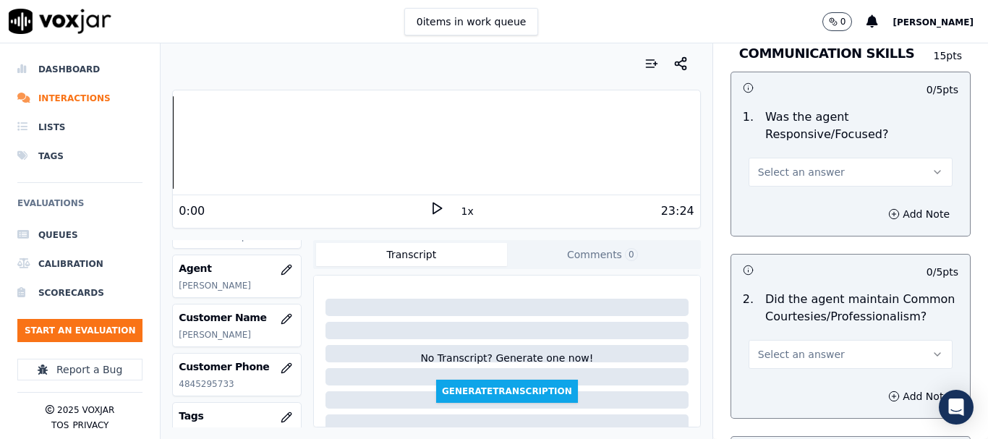
scroll to position [3835, 0]
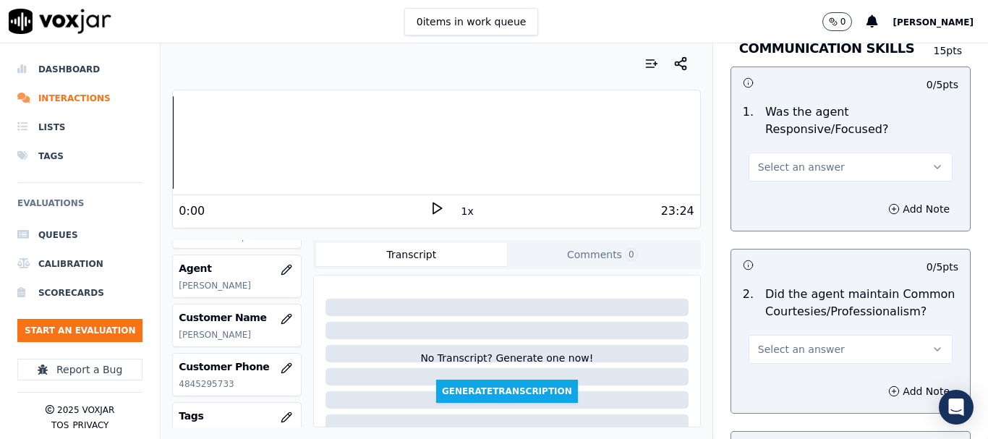
drag, startPoint x: 795, startPoint y: 134, endPoint x: 795, endPoint y: 150, distance: 15.9
click at [795, 160] on span "Select an answer" at bounding box center [801, 167] width 87 height 14
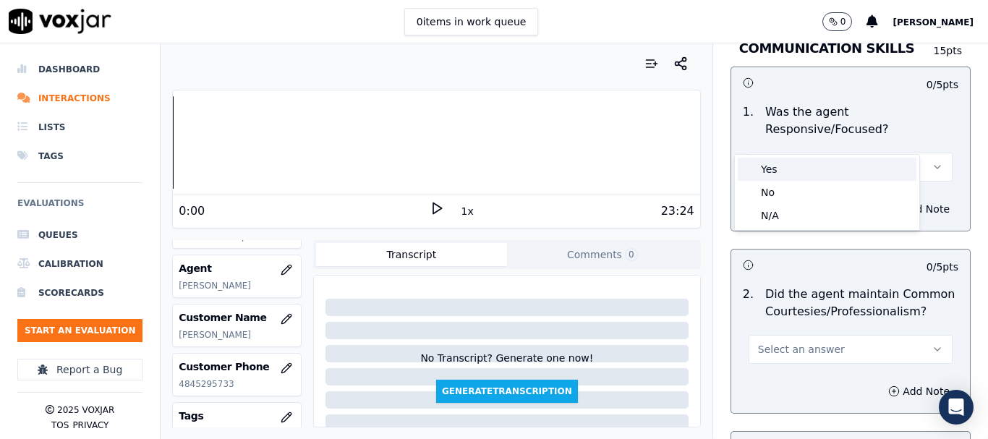
click at [798, 169] on div "Yes" at bounding box center [827, 169] width 179 height 23
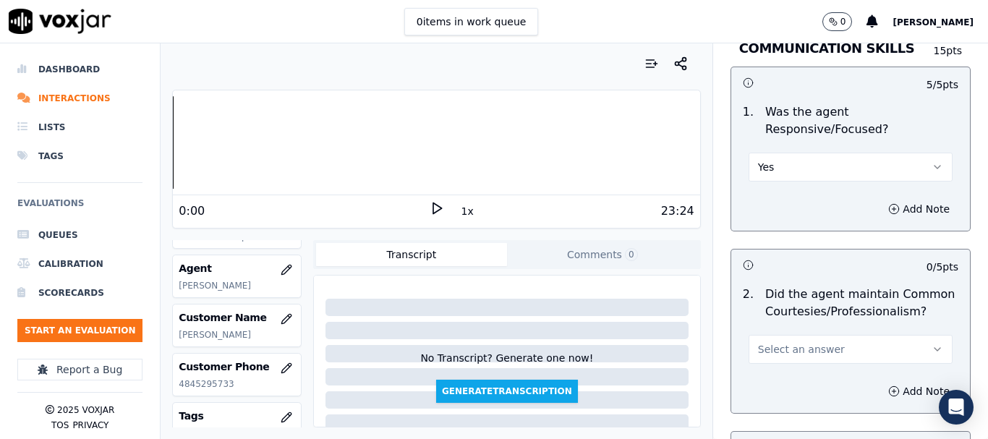
click at [800, 342] on span "Select an answer" at bounding box center [801, 349] width 87 height 14
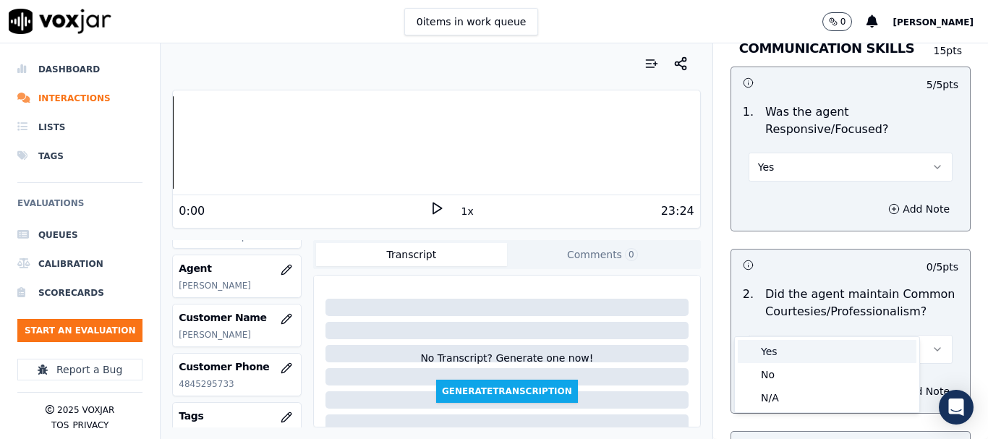
click at [794, 347] on div "Yes" at bounding box center [827, 351] width 179 height 23
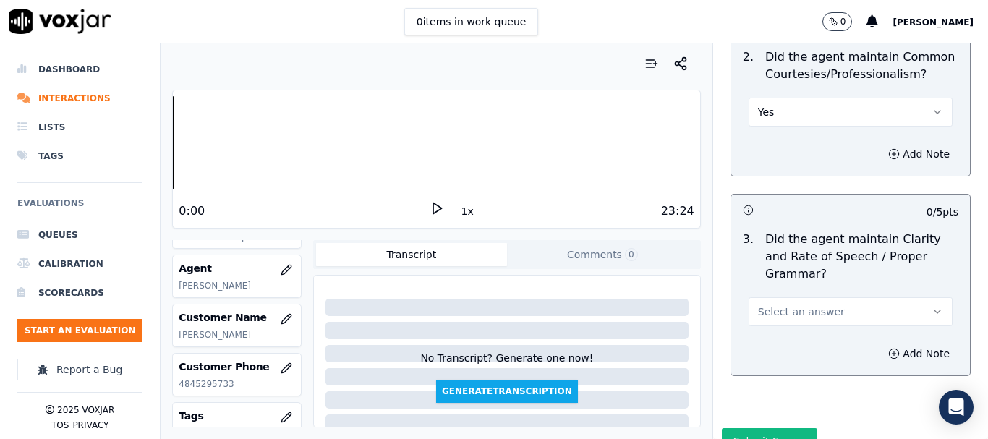
scroll to position [4099, 0]
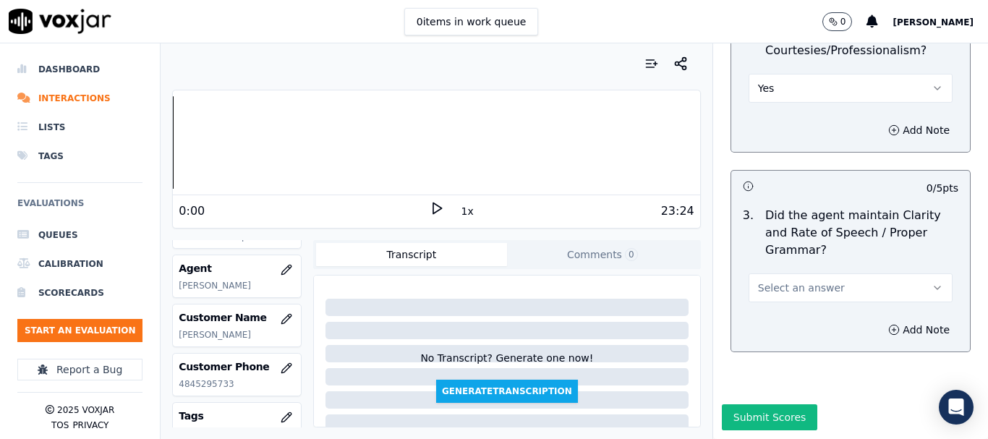
click at [803, 281] on span "Select an answer" at bounding box center [801, 288] width 87 height 14
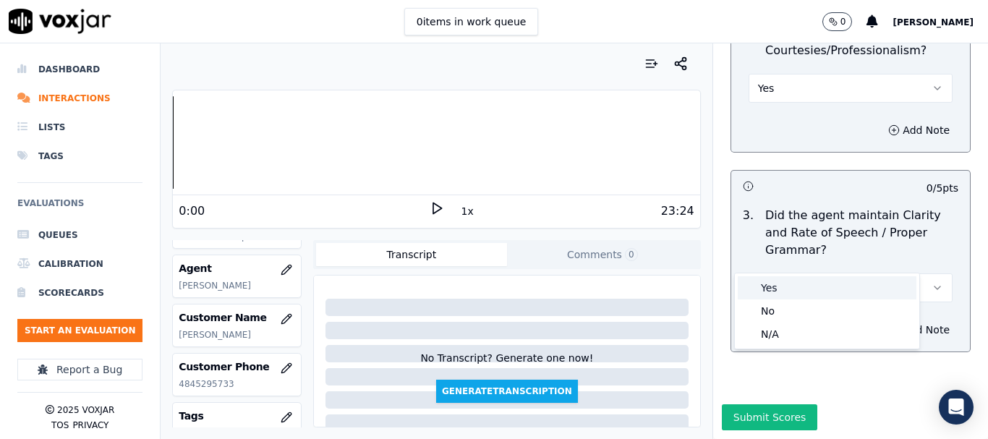
click at [795, 291] on div "Yes" at bounding box center [827, 287] width 179 height 23
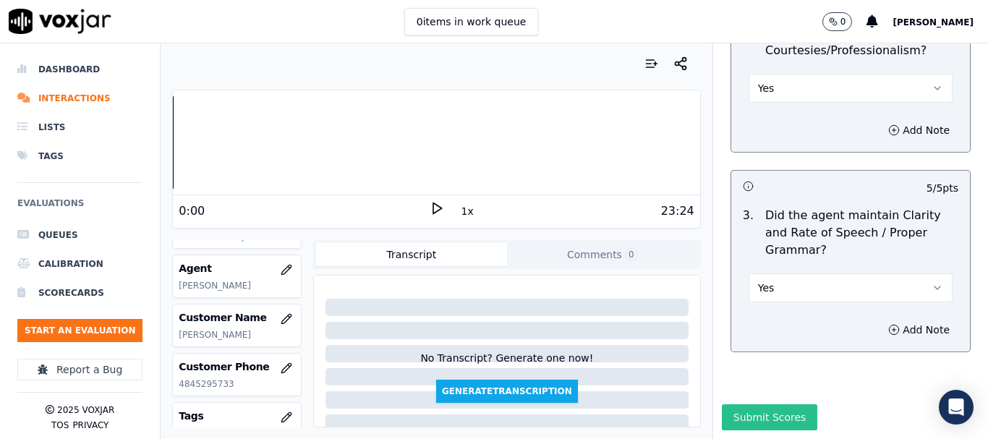
click at [766, 405] on button "Submit Scores" at bounding box center [770, 418] width 96 height 26
